Goal: Go to known website: Go to known website

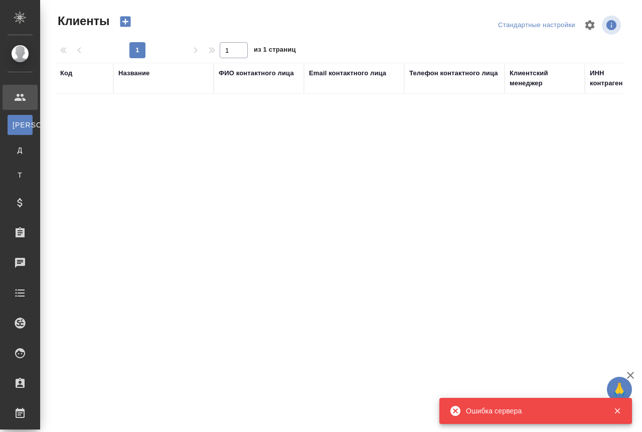
select select "RU"
